Goal: Navigation & Orientation: Find specific page/section

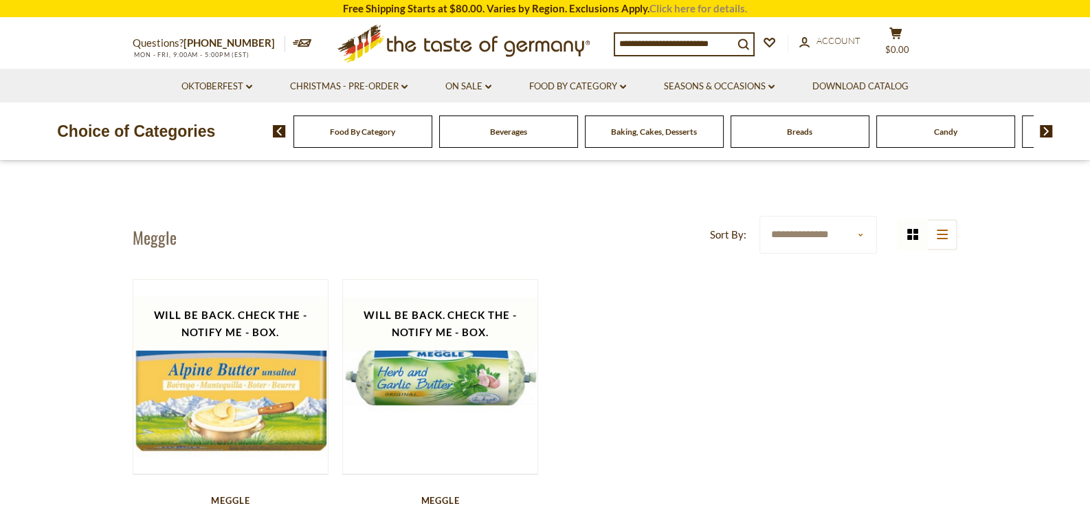
click at [680, 11] on link "Click here for details." at bounding box center [699, 8] width 98 height 12
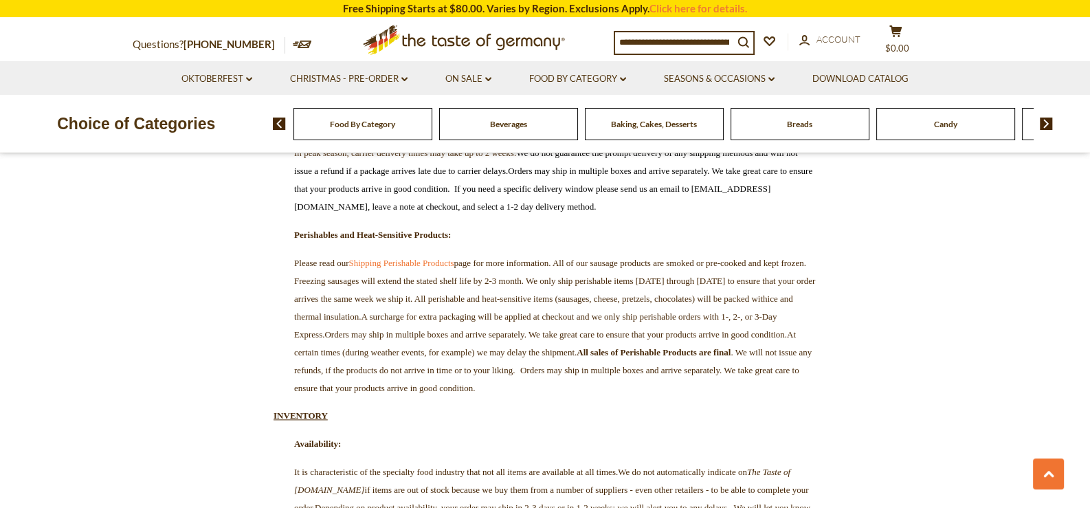
scroll to position [1787, 0]
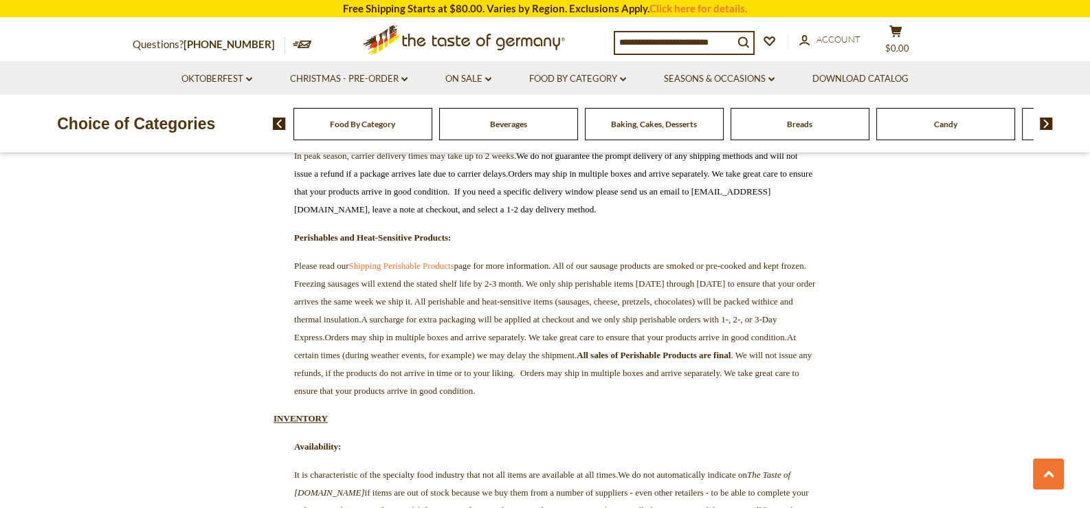
click at [375, 120] on span "Food By Category" at bounding box center [362, 124] width 65 height 10
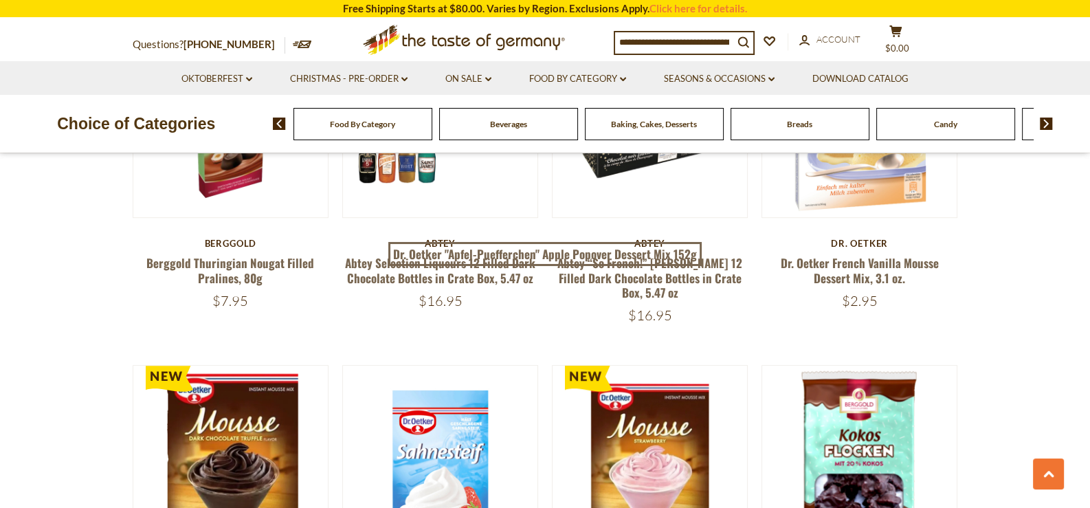
scroll to position [1031, 0]
